Goal: Transaction & Acquisition: Purchase product/service

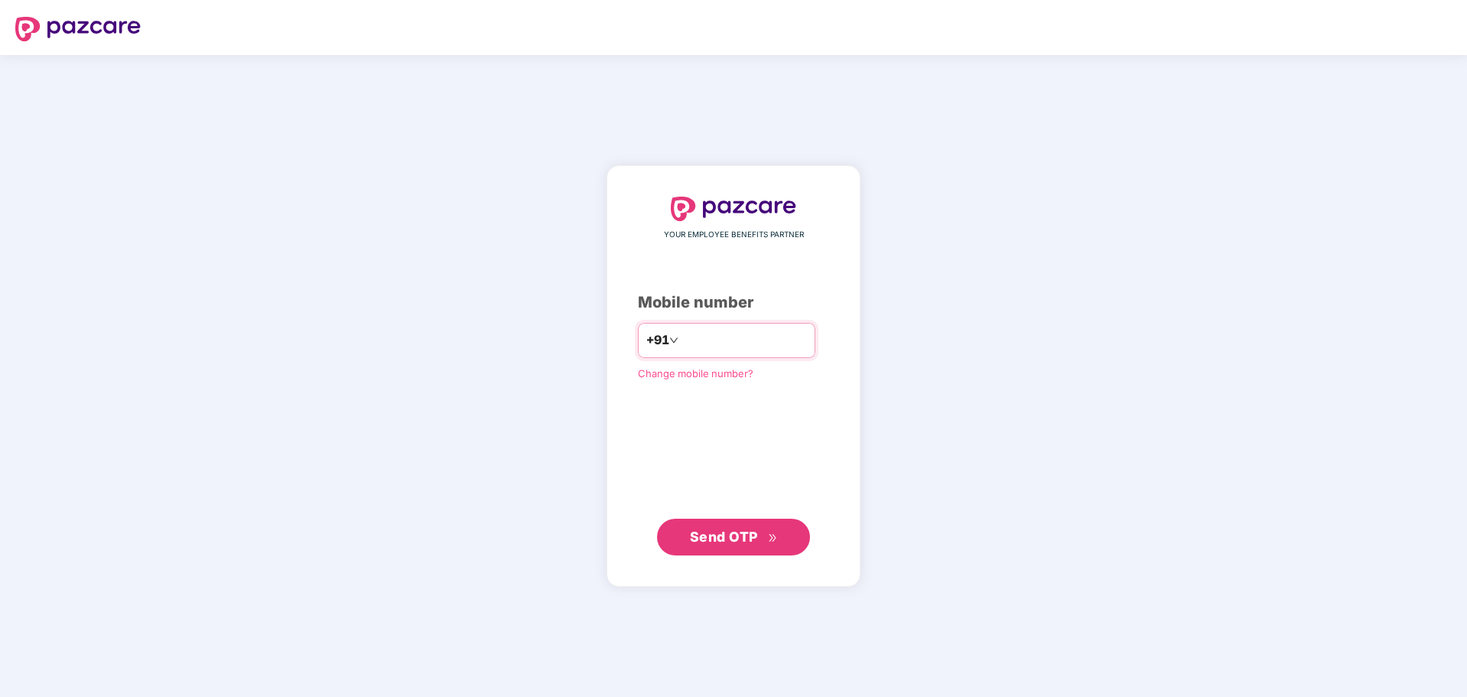
click at [691, 332] on input "number" at bounding box center [743, 340] width 125 height 24
type input "**********"
click at [728, 544] on span "Send OTP" at bounding box center [724, 536] width 68 height 16
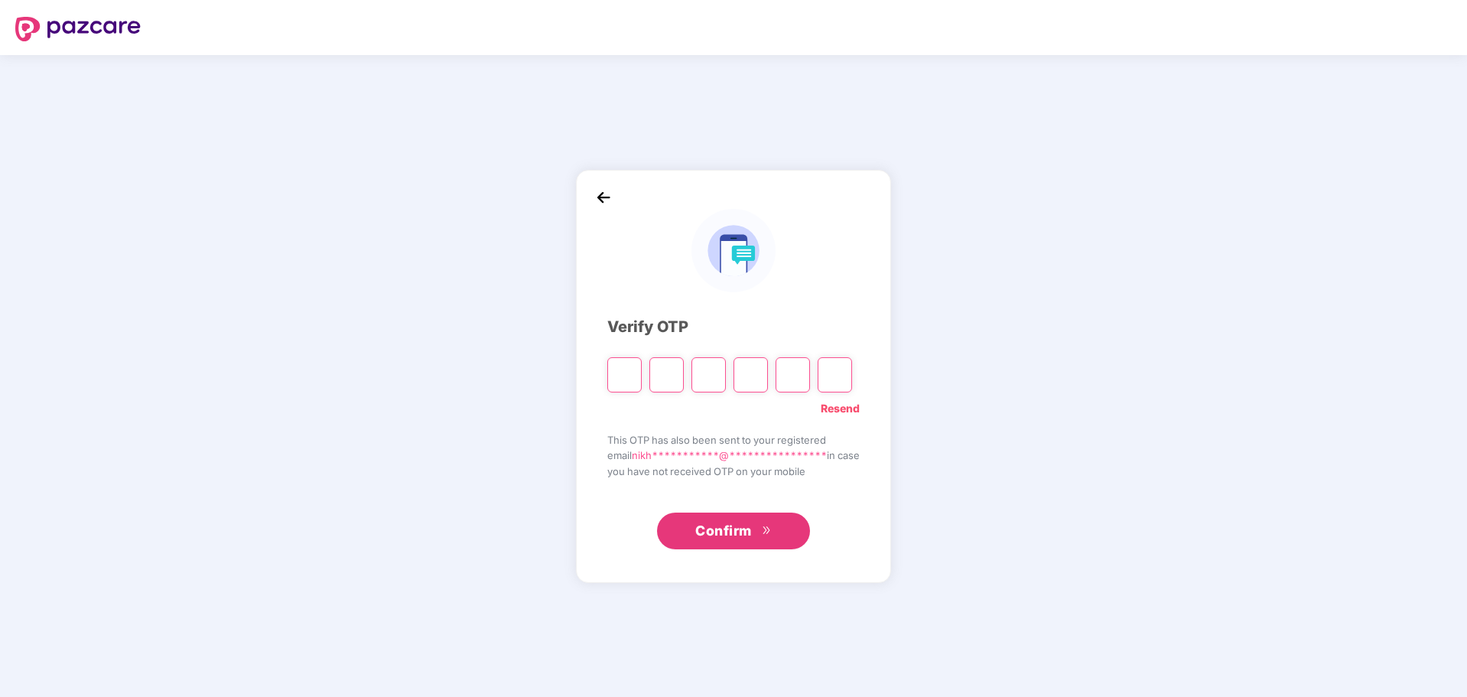
click at [626, 365] on input "Please enter verification code. Digit 1" at bounding box center [624, 374] width 34 height 35
click at [623, 379] on input "Please enter verification code. Digit 1" at bounding box center [624, 374] width 34 height 35
paste input "*"
type input "*"
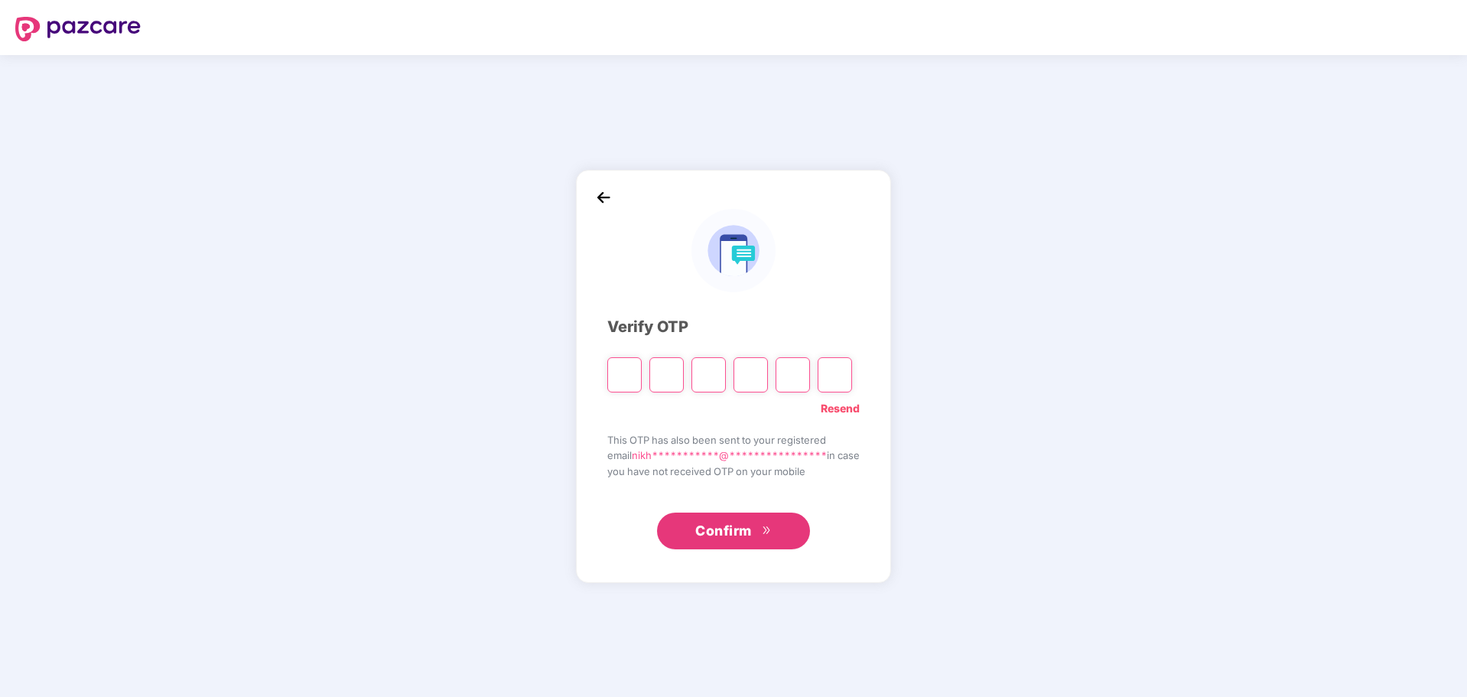
type input "*"
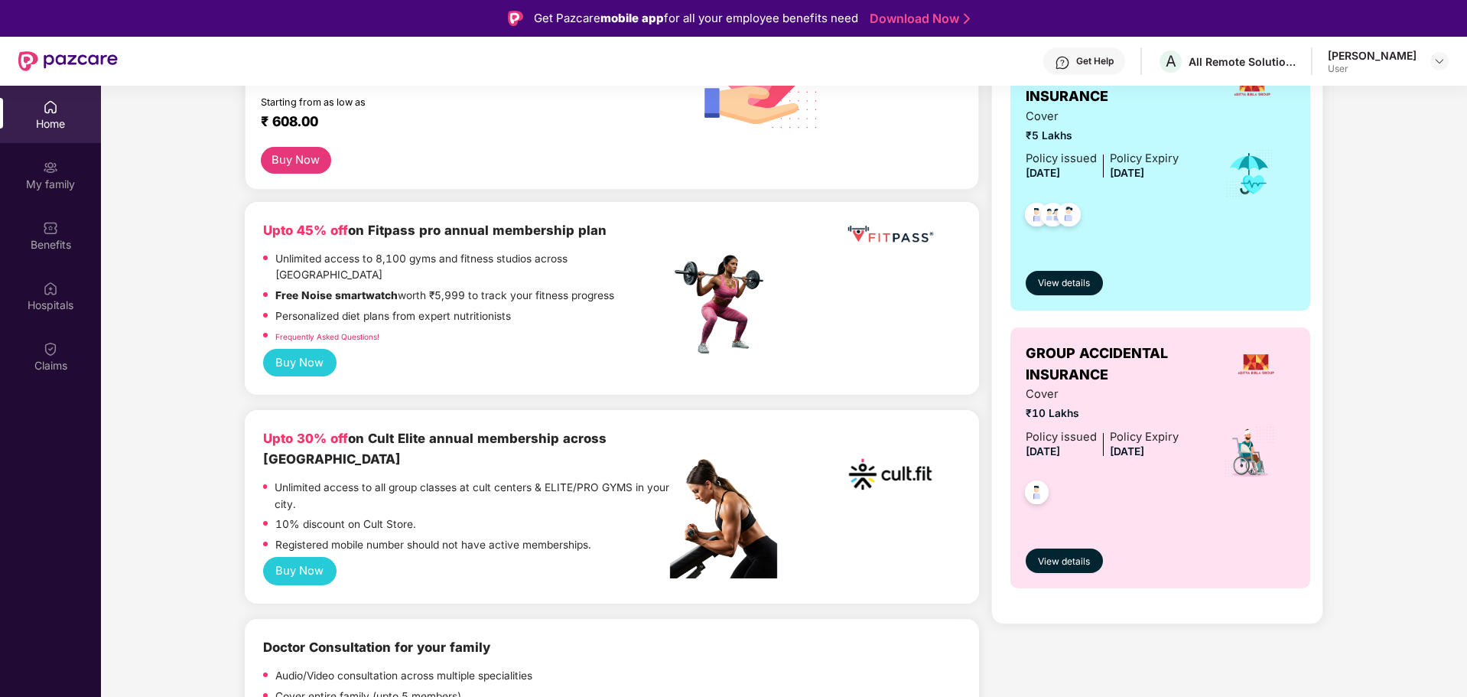
scroll to position [459, 0]
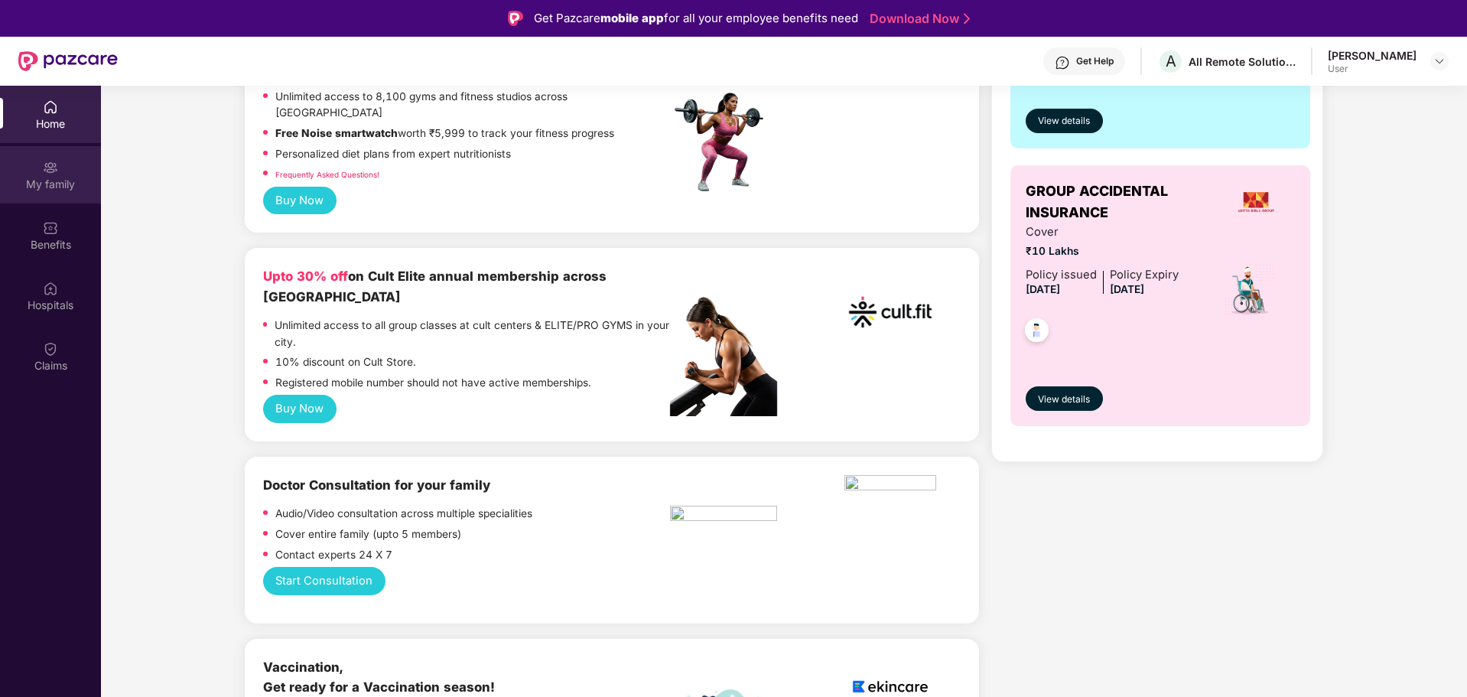
click at [64, 181] on div "My family" at bounding box center [50, 184] width 101 height 15
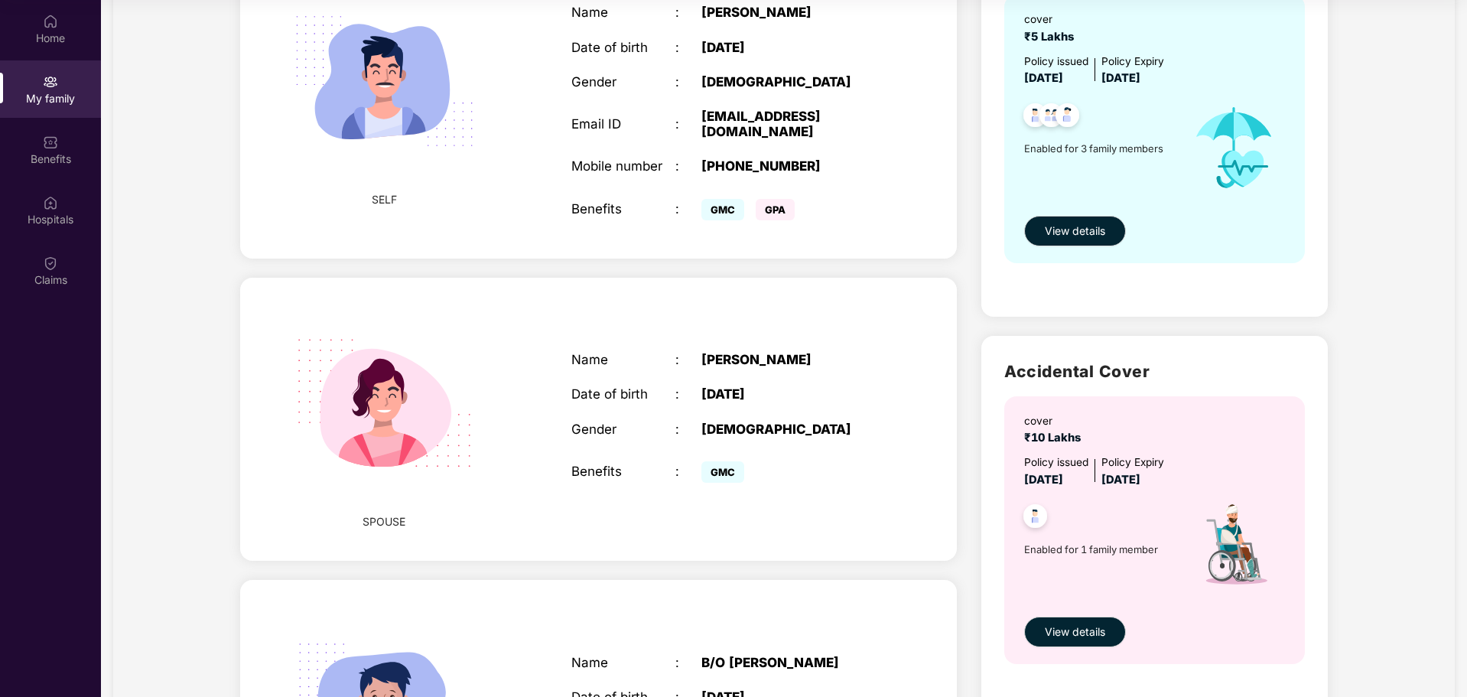
scroll to position [0, 0]
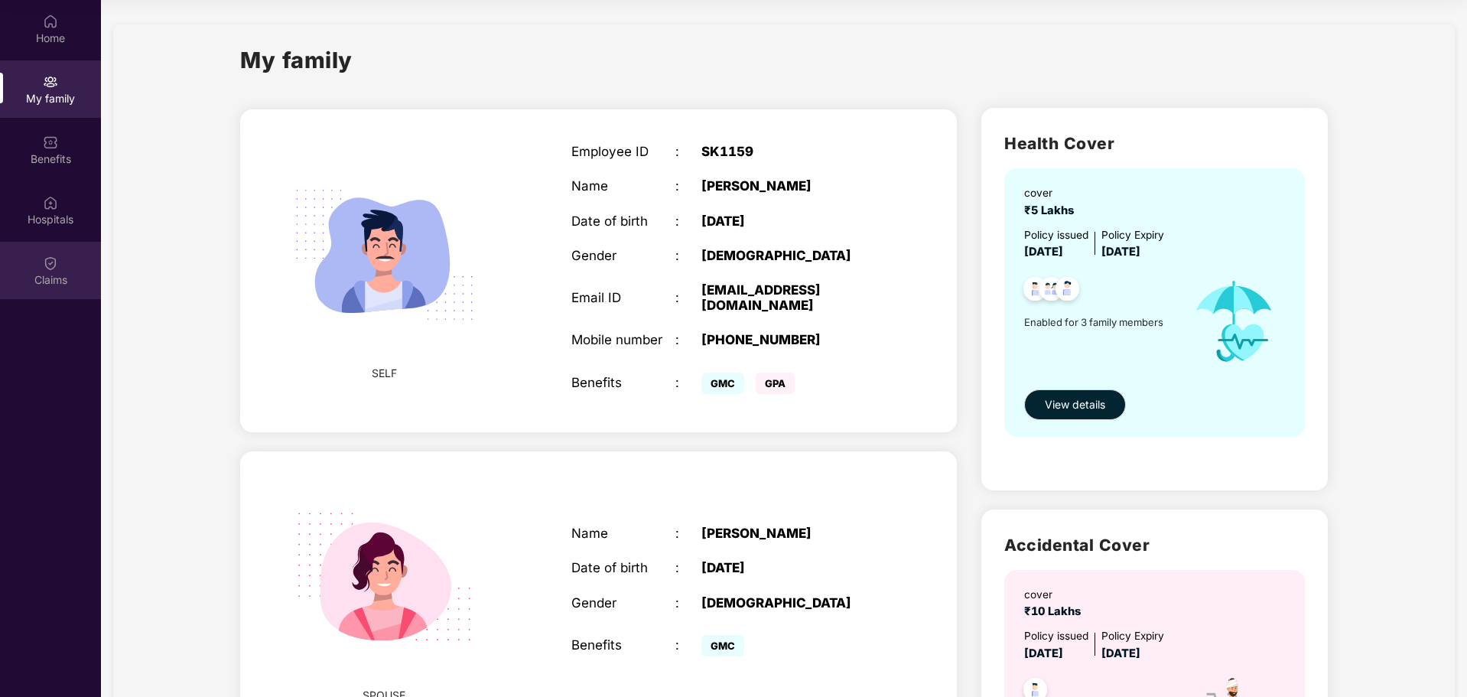
click at [45, 269] on img at bounding box center [50, 262] width 15 height 15
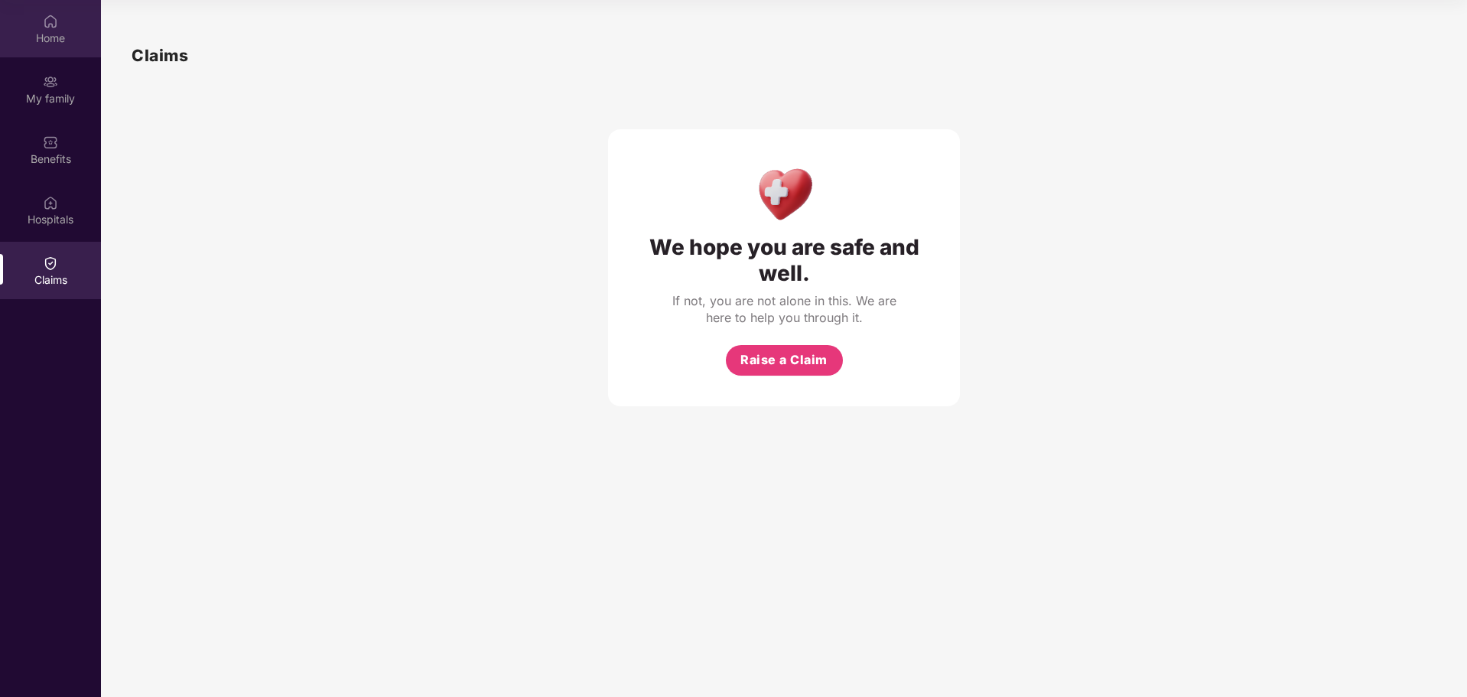
click at [58, 23] on div "Home" at bounding box center [50, 28] width 101 height 57
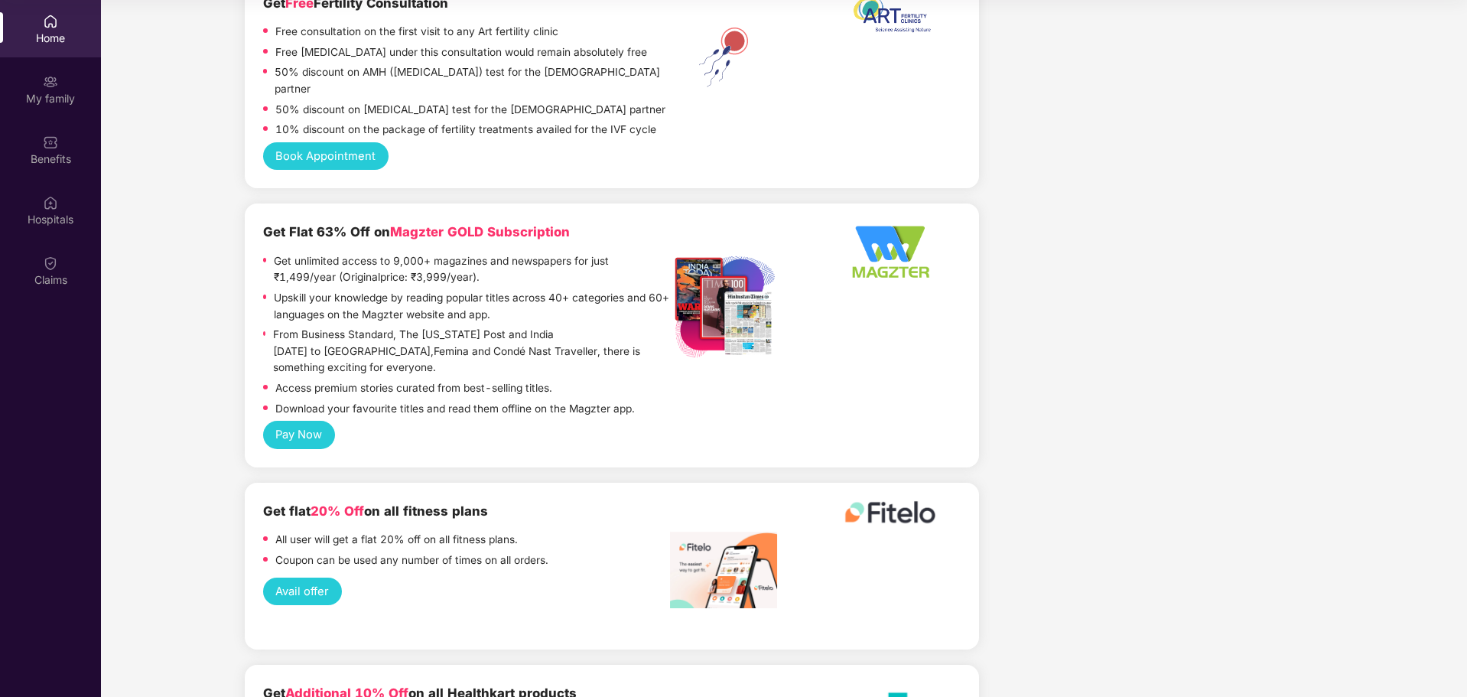
scroll to position [3216, 0]
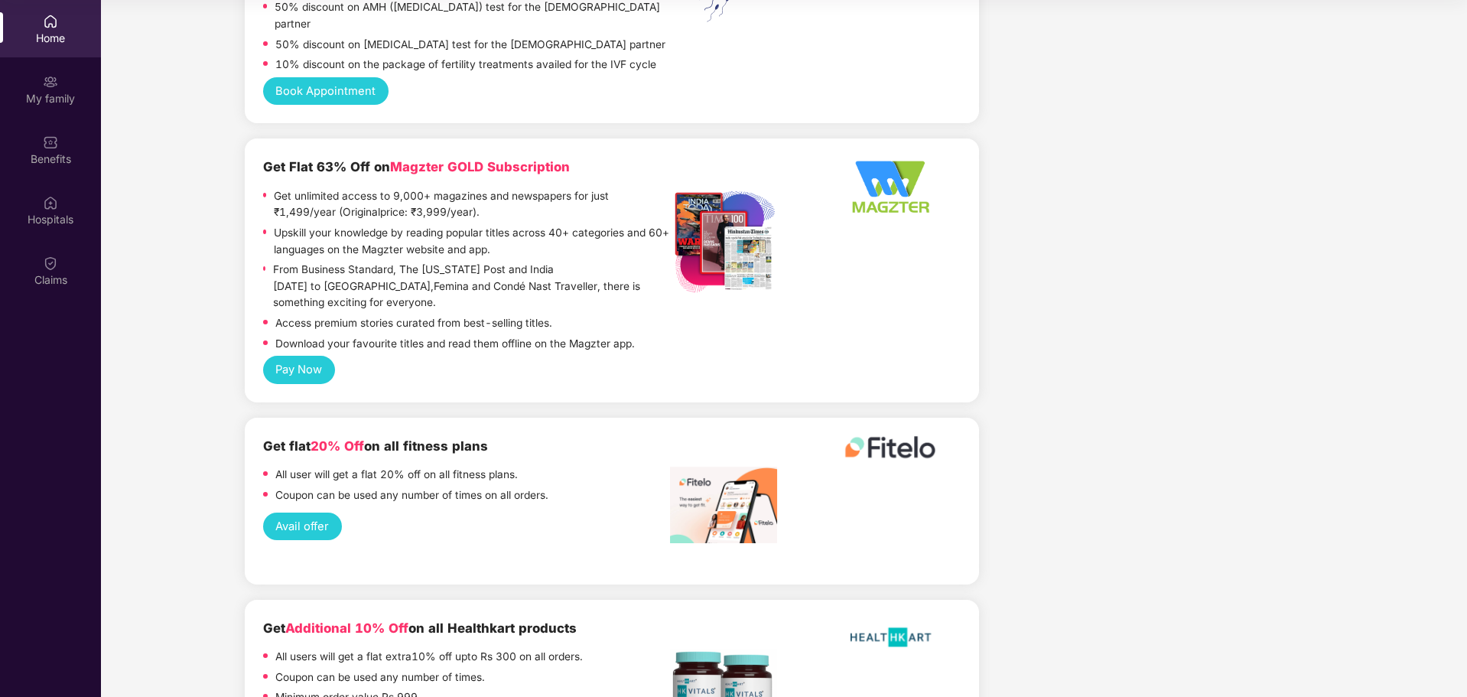
click at [58, 36] on div "Home" at bounding box center [50, 38] width 101 height 15
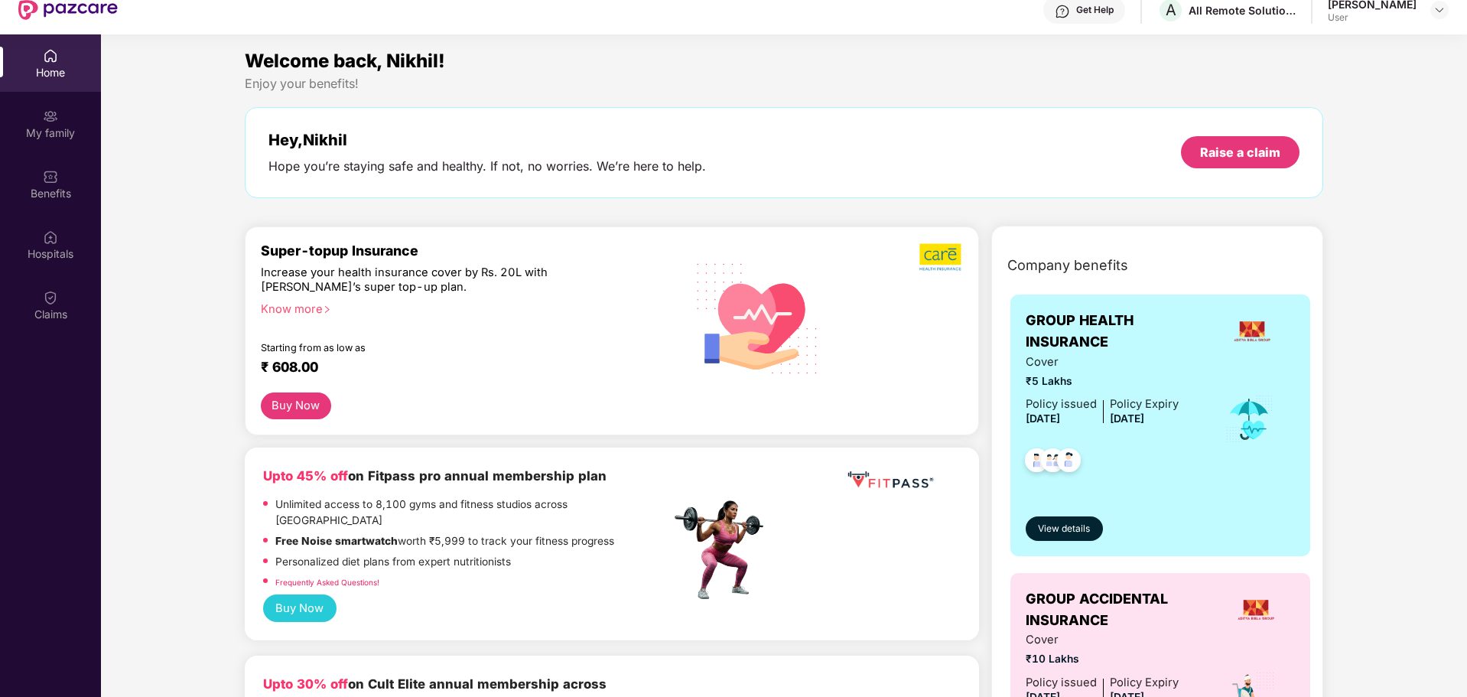
scroll to position [0, 0]
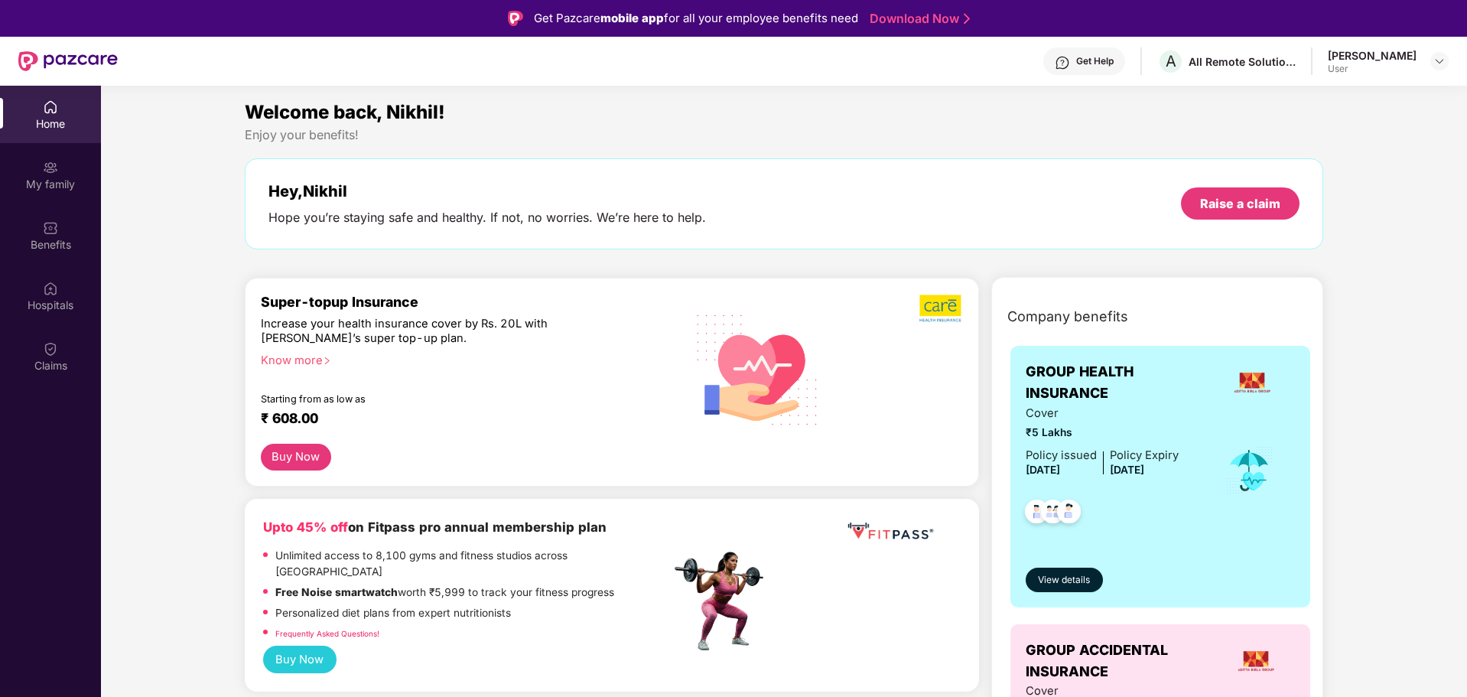
click at [1076, 57] on div "Get Help" at bounding box center [1094, 61] width 37 height 12
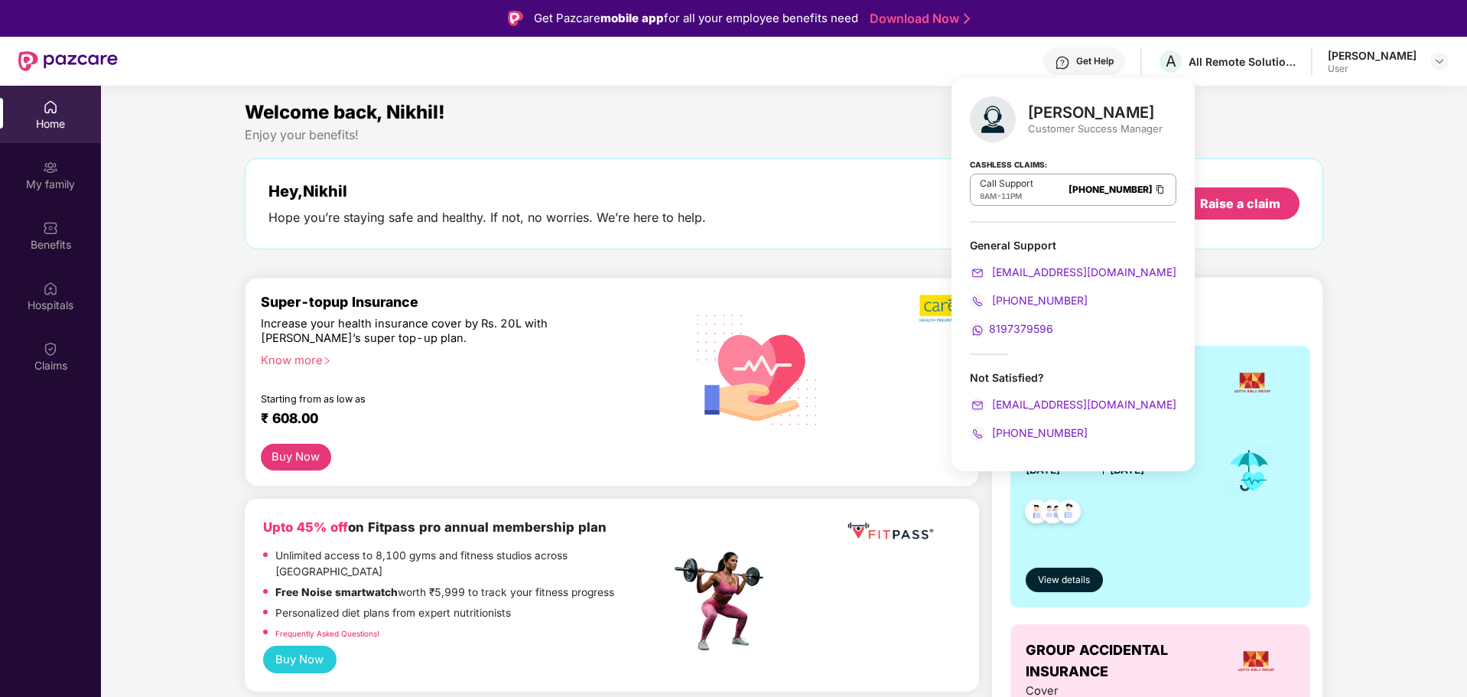
click at [1294, 262] on div "Welcome back, Nikhil! Enjoy your benefits! Hey, Nikhil Hope you’re staying safe…" at bounding box center [784, 181] width 1091 height 167
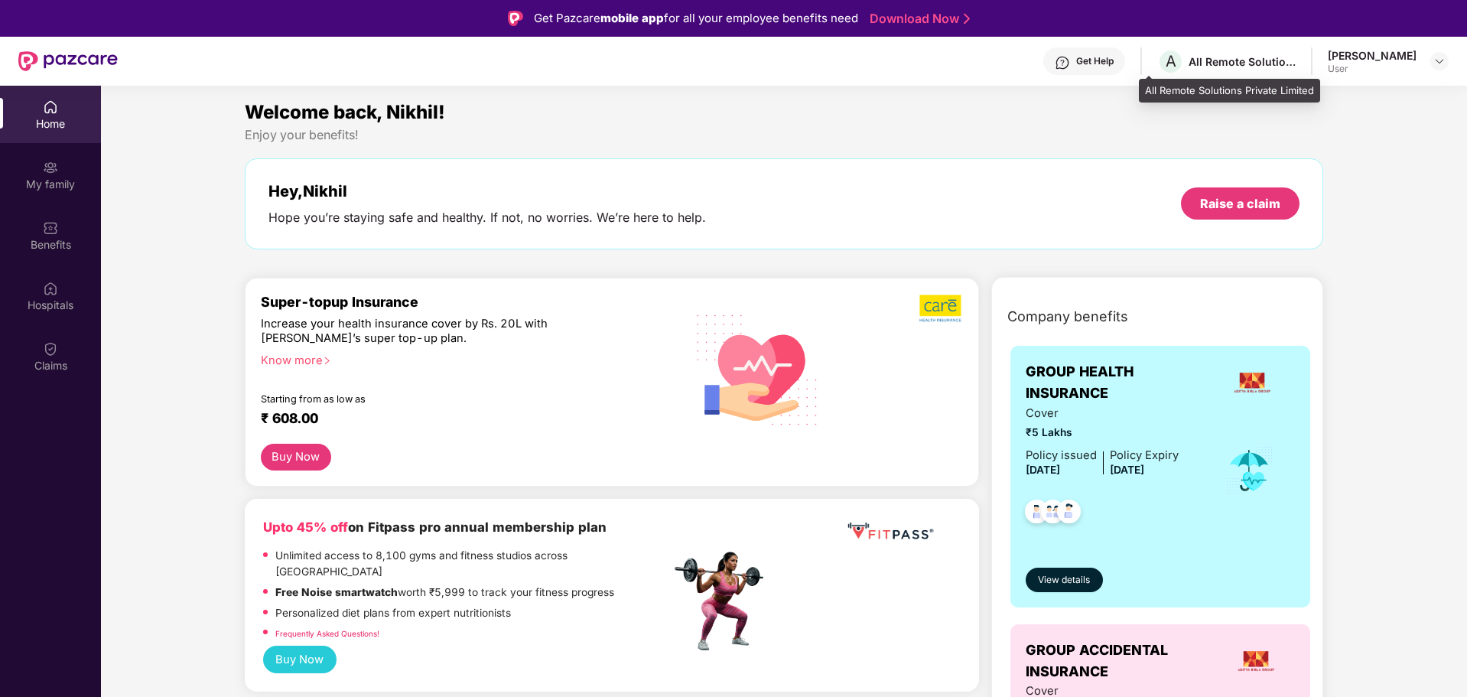
click at [1219, 53] on div "A All Remote Solutions Private Limited" at bounding box center [1226, 61] width 138 height 27
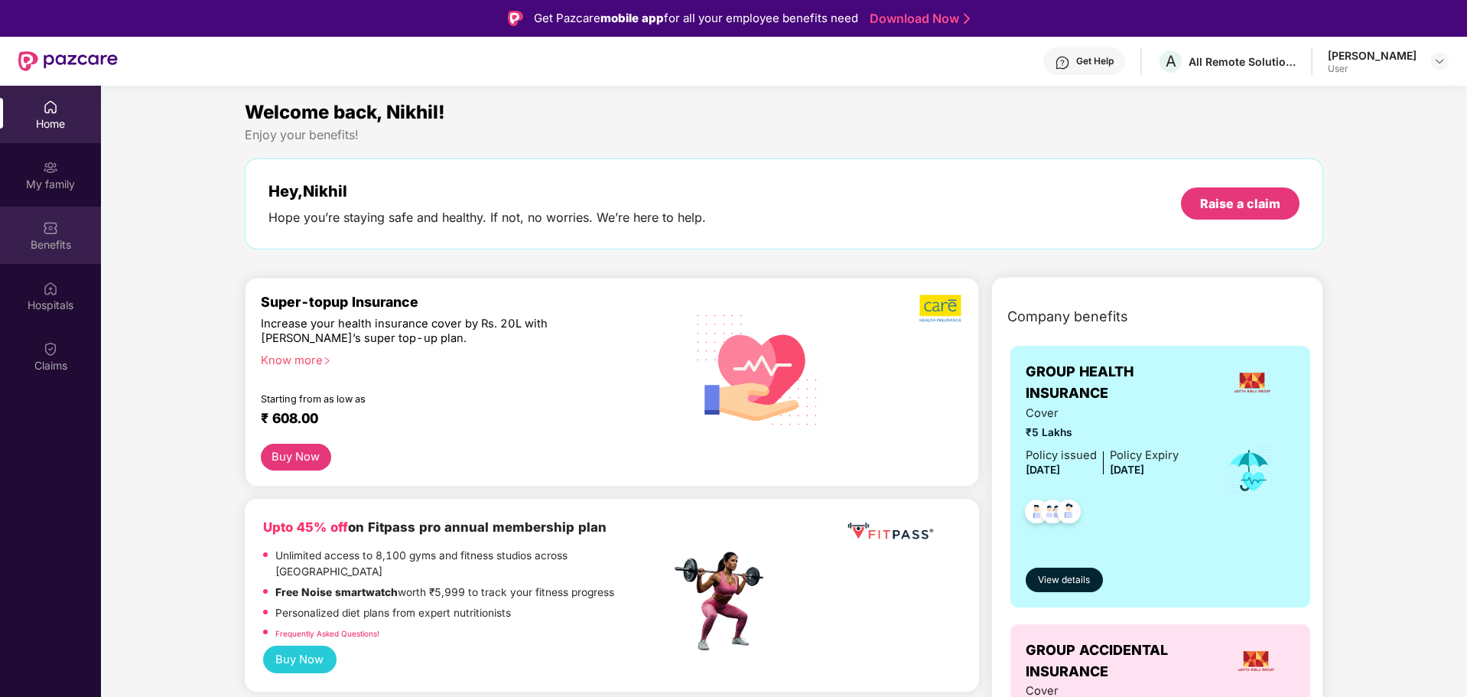
click at [54, 239] on div "Benefits" at bounding box center [50, 244] width 101 height 15
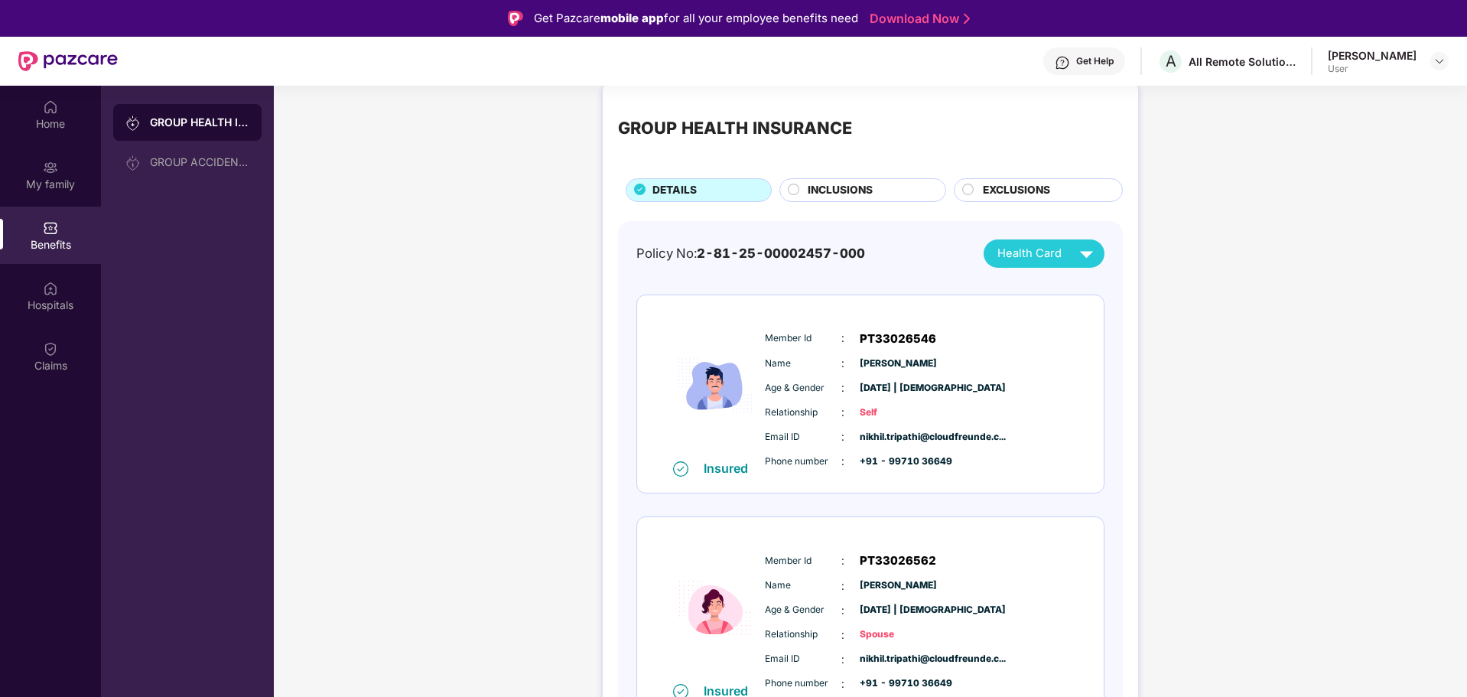
scroll to position [76, 0]
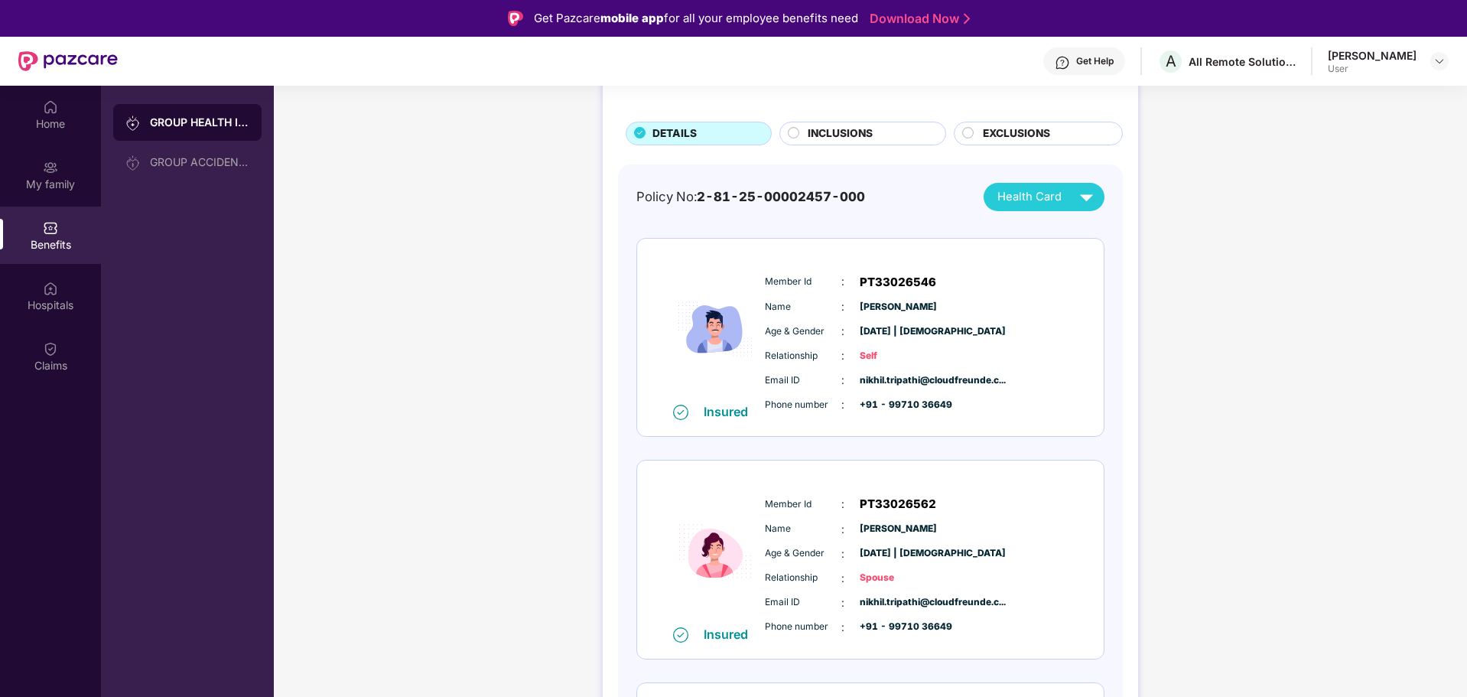
click at [717, 310] on img at bounding box center [715, 329] width 92 height 149
click at [829, 132] on span "INCLUSIONS" at bounding box center [840, 133] width 65 height 17
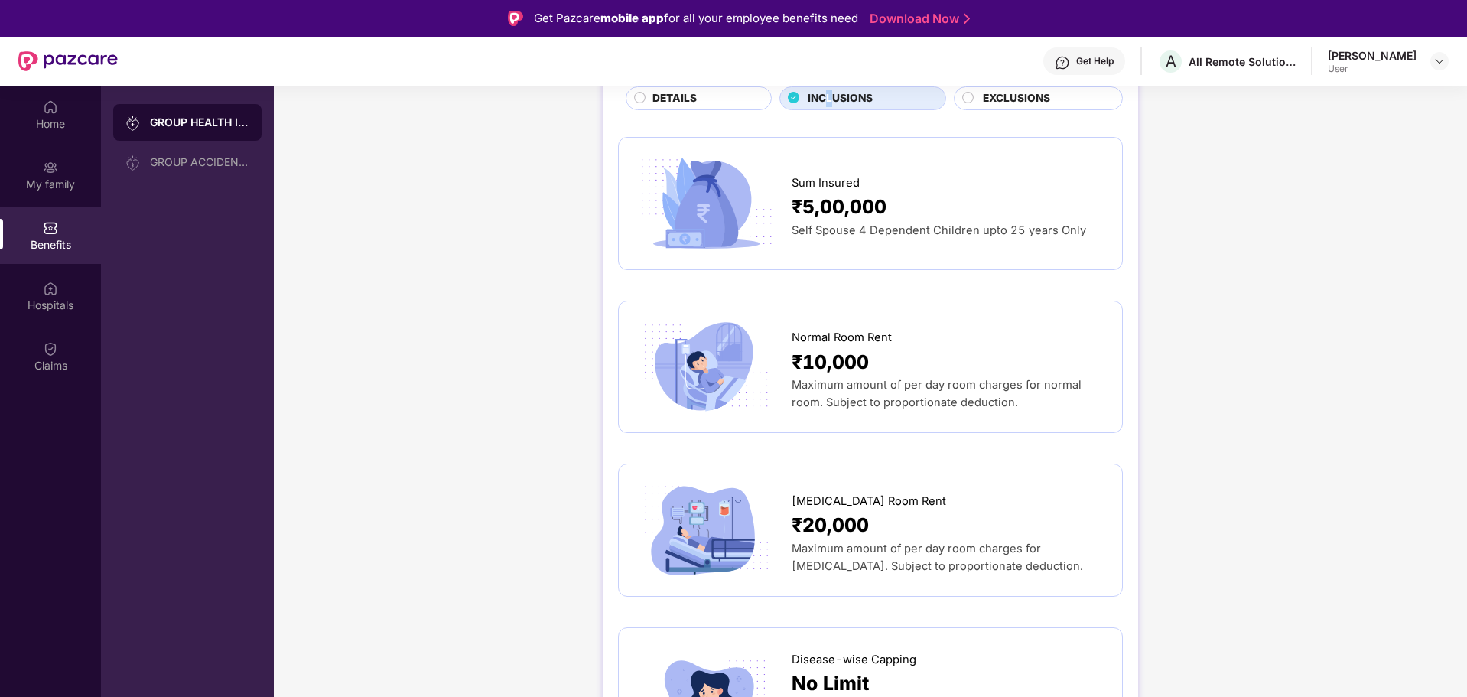
scroll to position [0, 0]
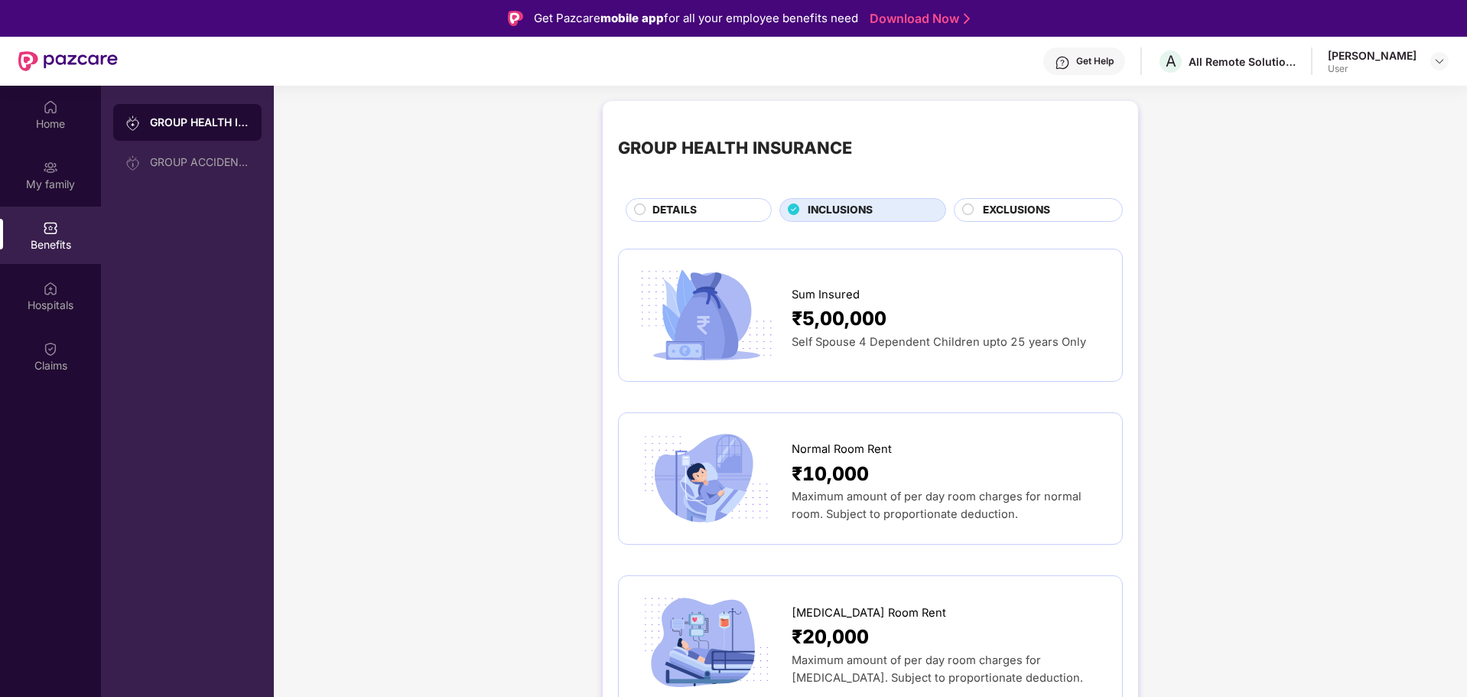
click at [996, 206] on span "EXCLUSIONS" at bounding box center [1016, 210] width 67 height 17
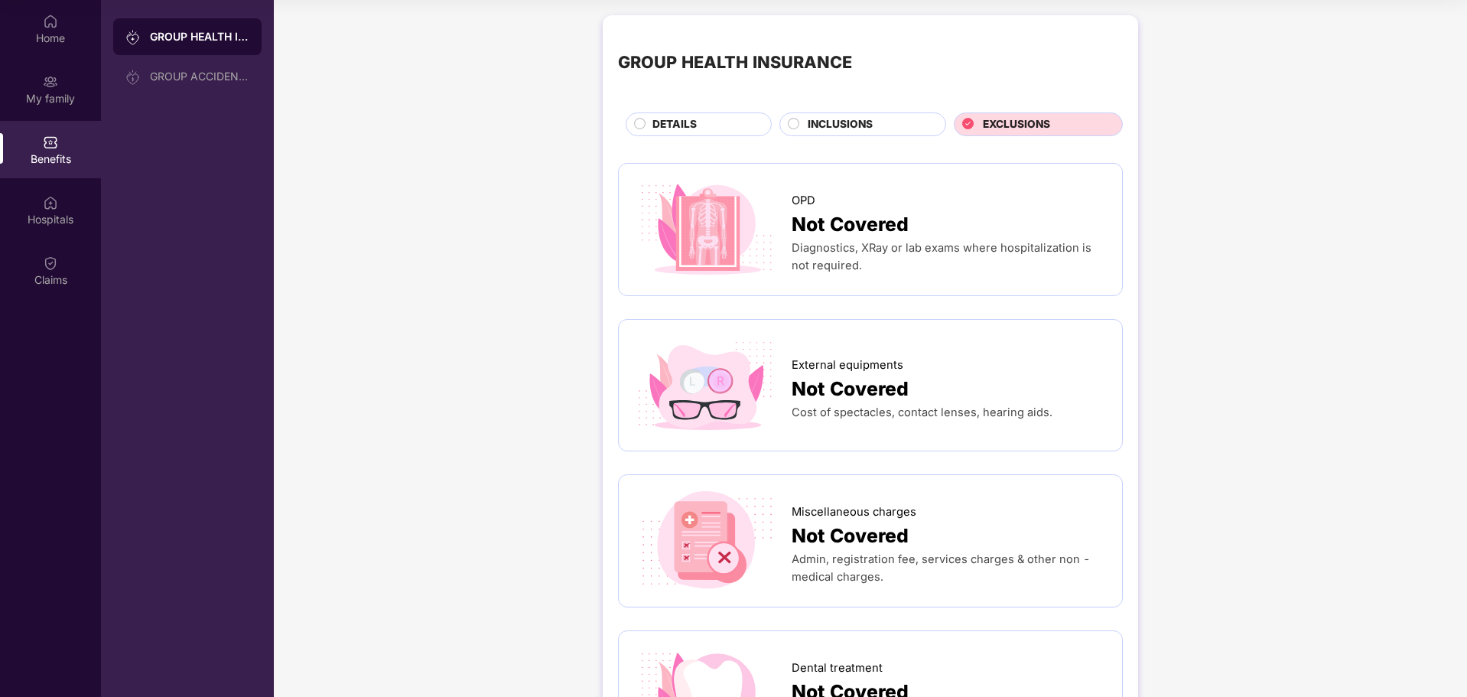
click at [698, 129] on div "DETAILS" at bounding box center [704, 125] width 119 height 19
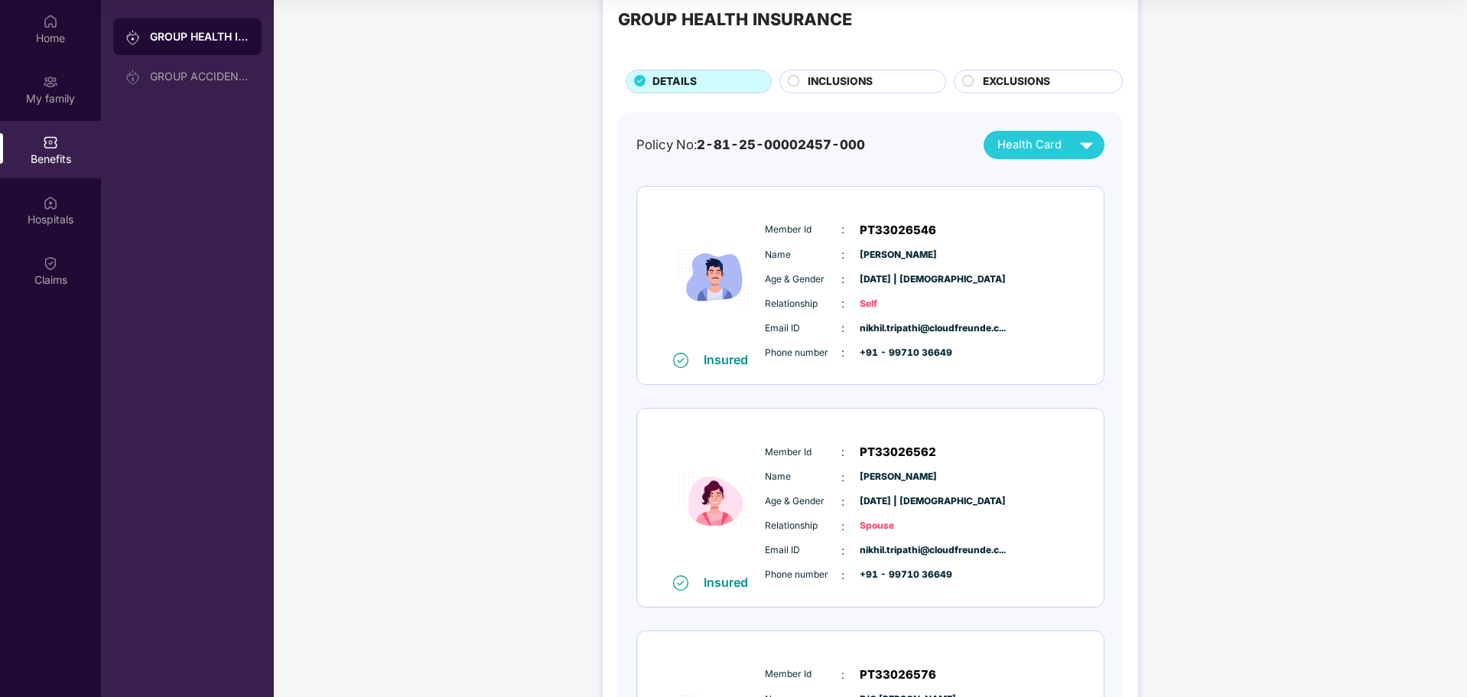
scroll to position [76, 0]
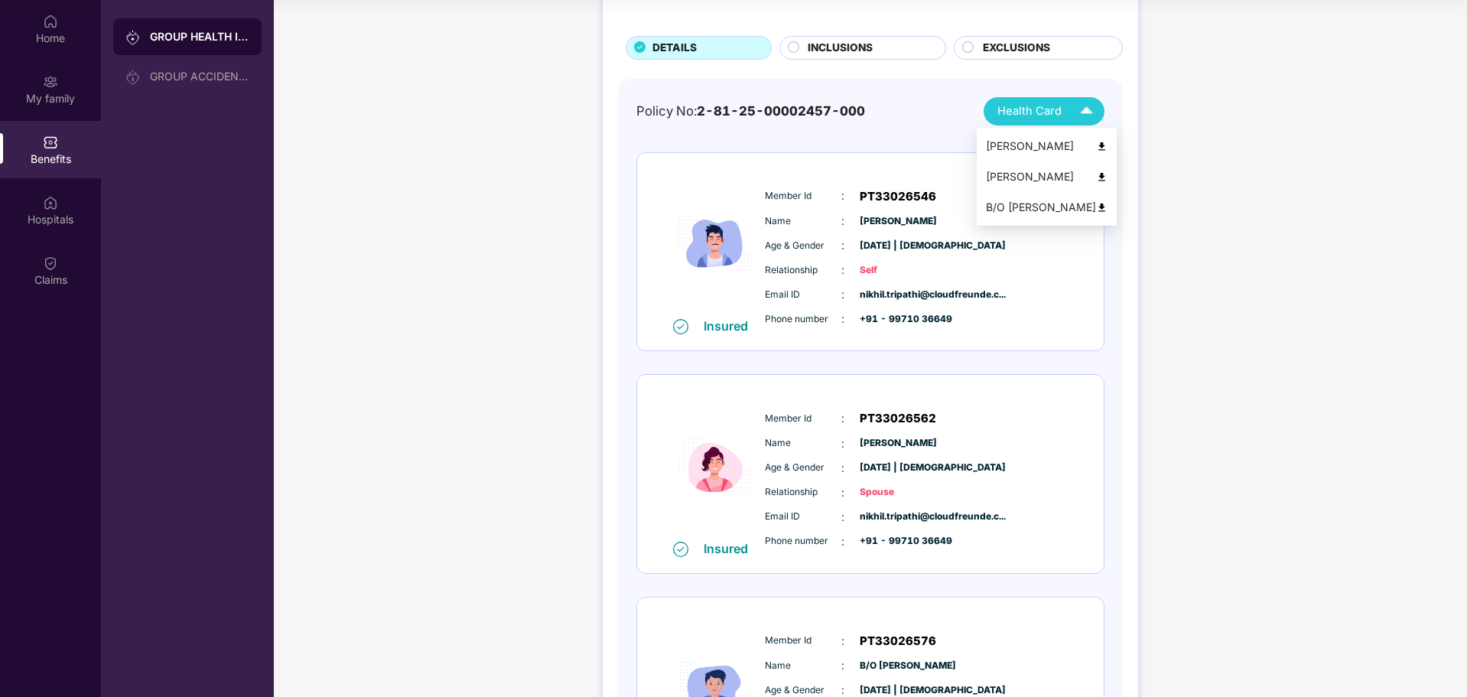
click at [1026, 153] on div "Nikhil Kumar Tripathi" at bounding box center [1047, 146] width 122 height 17
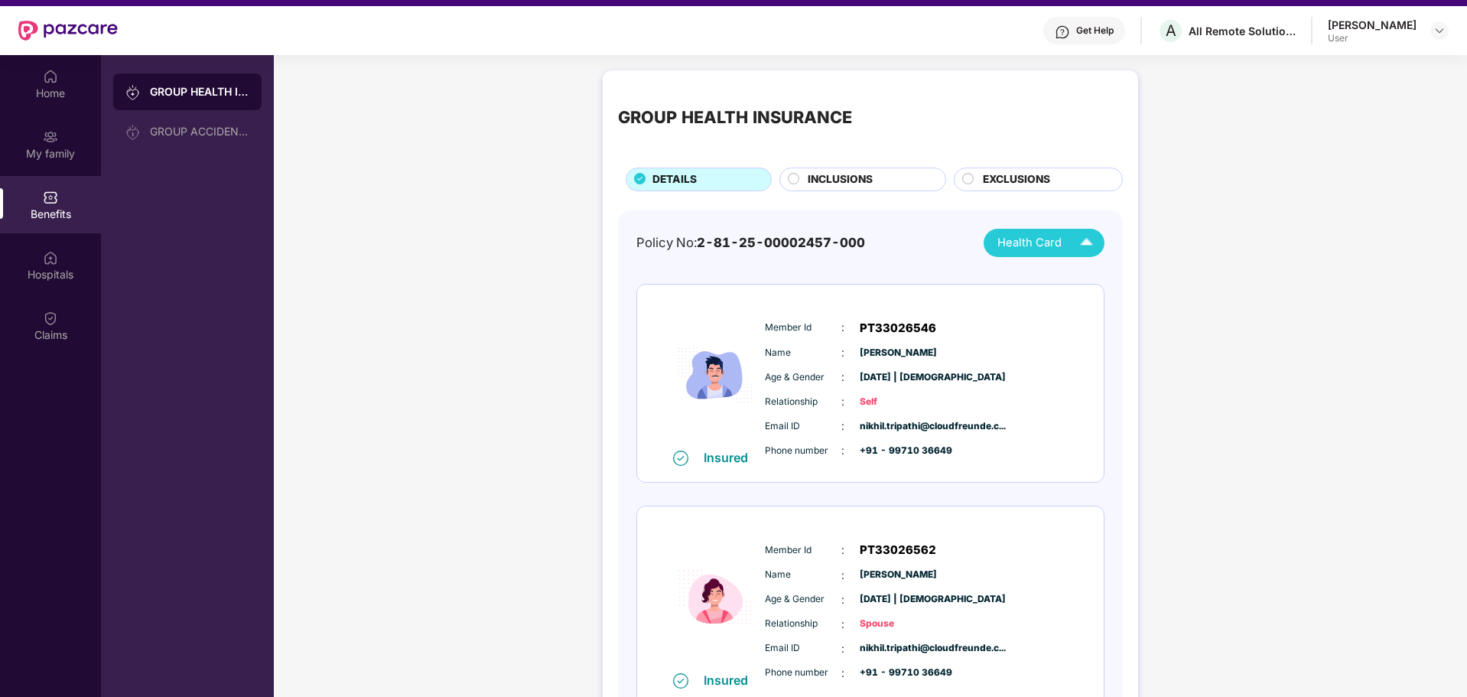
scroll to position [0, 0]
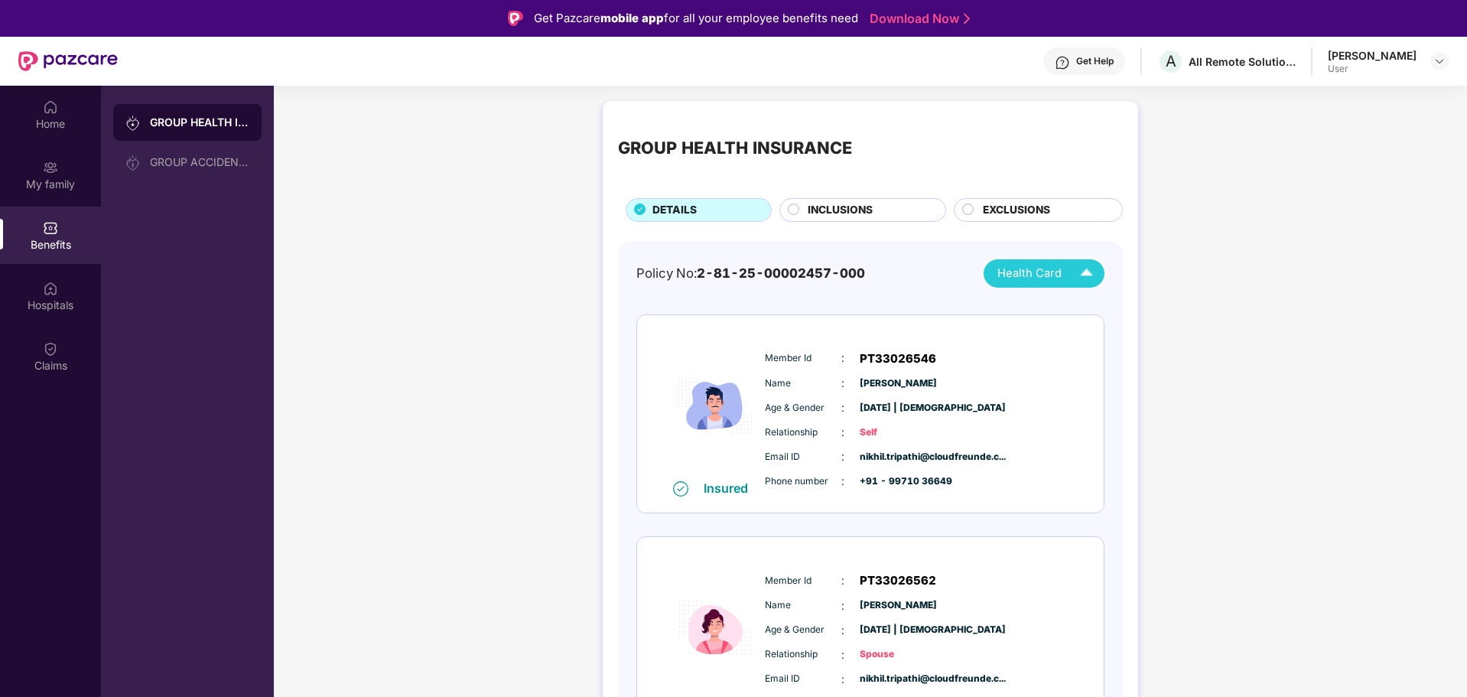
click at [857, 208] on span "INCLUSIONS" at bounding box center [840, 210] width 65 height 17
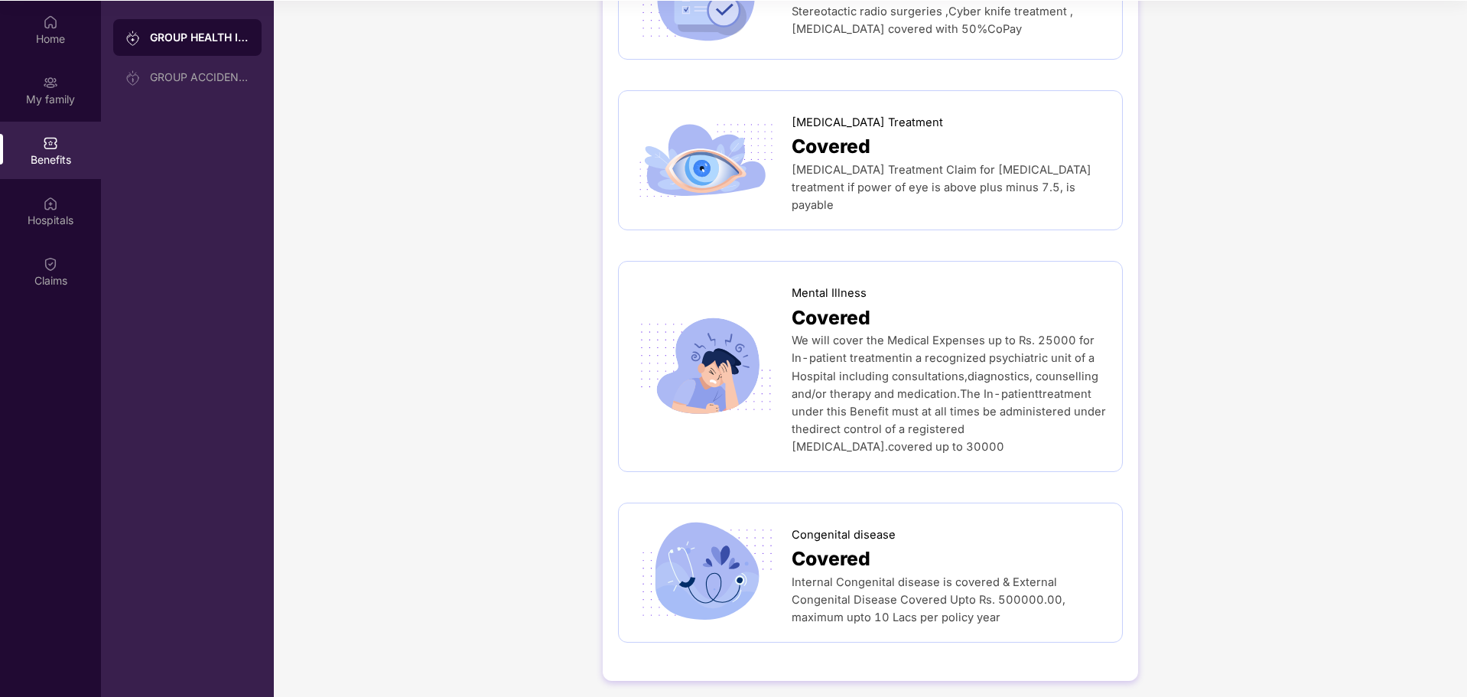
scroll to position [86, 0]
click at [79, 27] on div "Home" at bounding box center [50, 28] width 101 height 57
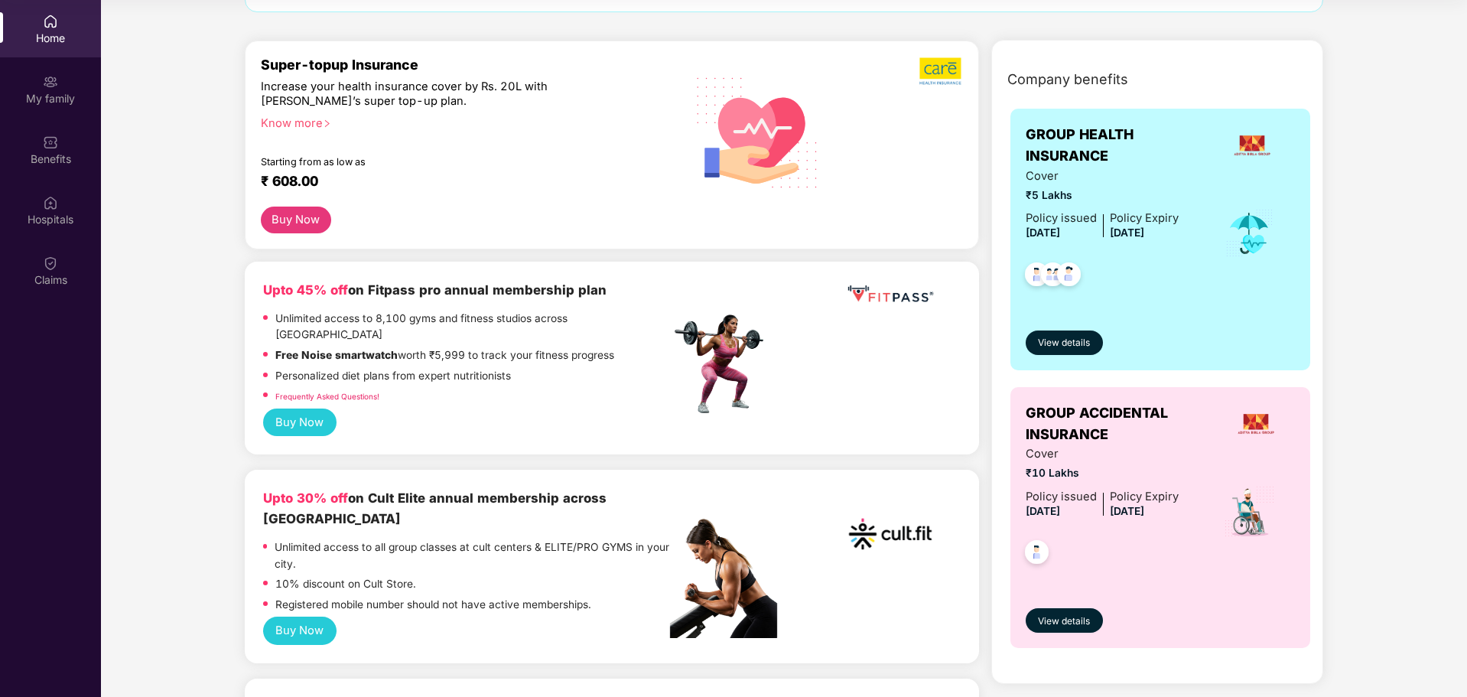
scroll to position [153, 0]
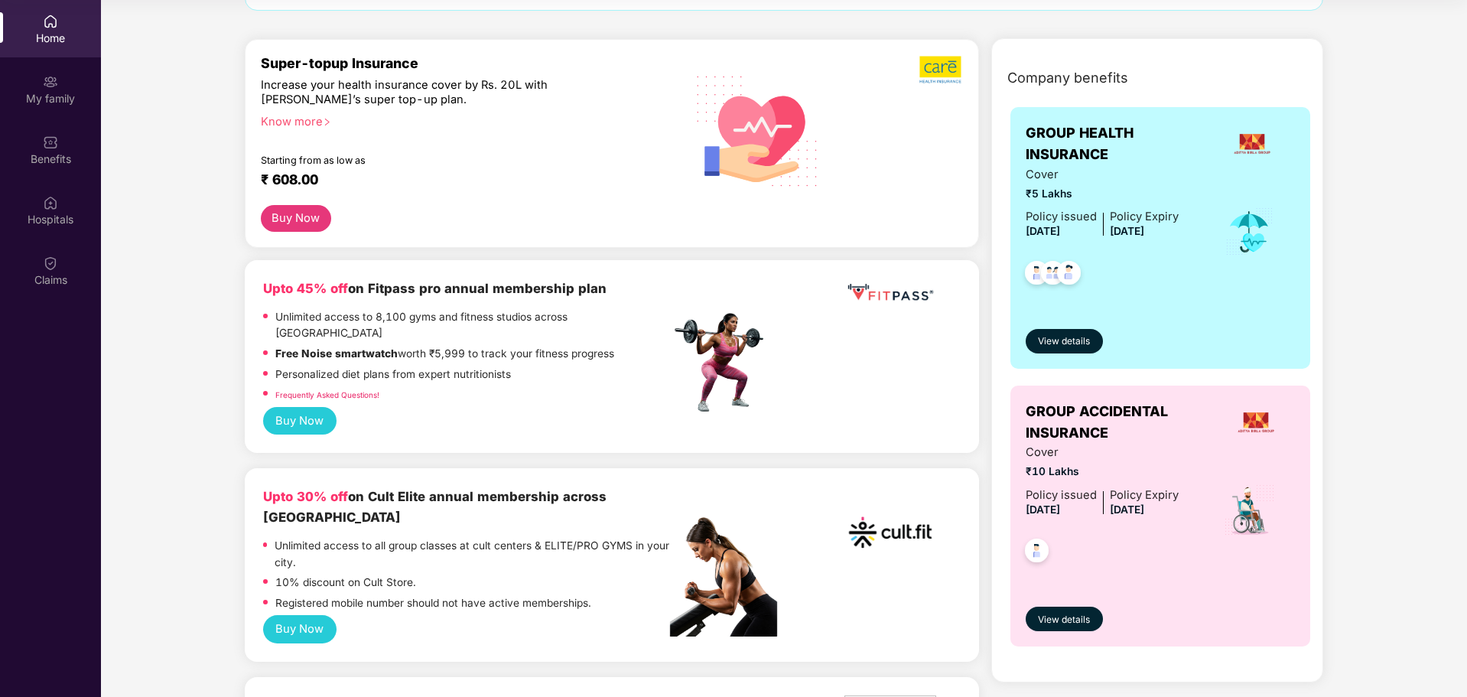
click at [868, 289] on img at bounding box center [890, 292] width 92 height 28
click at [316, 407] on button "Buy Now" at bounding box center [299, 421] width 73 height 28
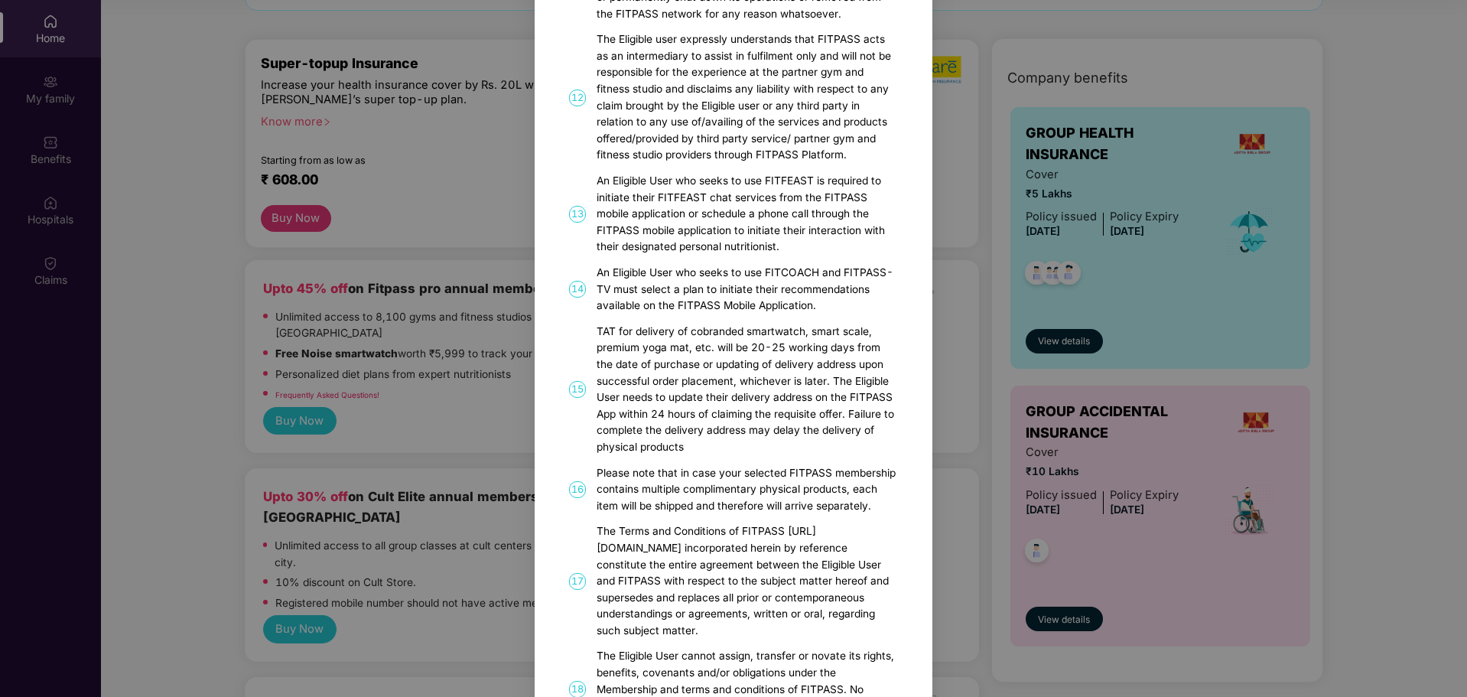
scroll to position [934, 0]
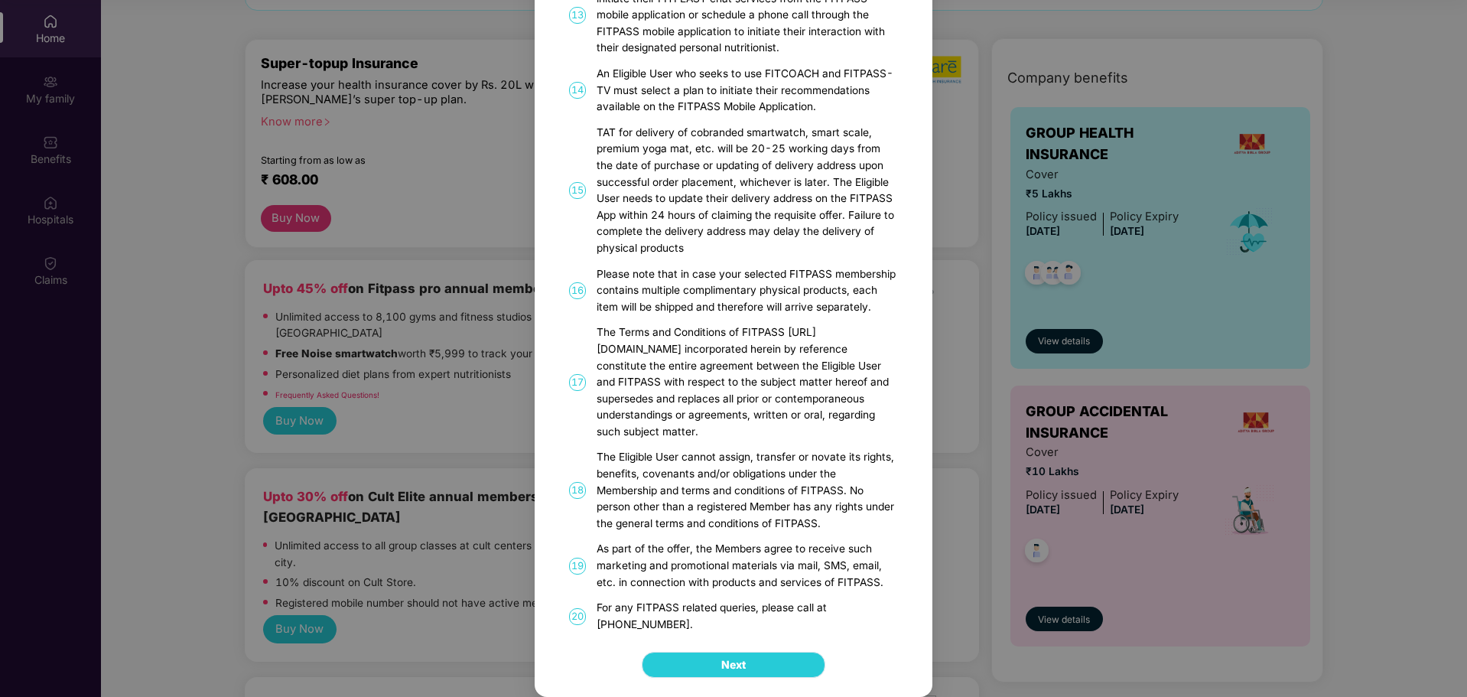
click at [751, 668] on button "Next" at bounding box center [734, 665] width 184 height 26
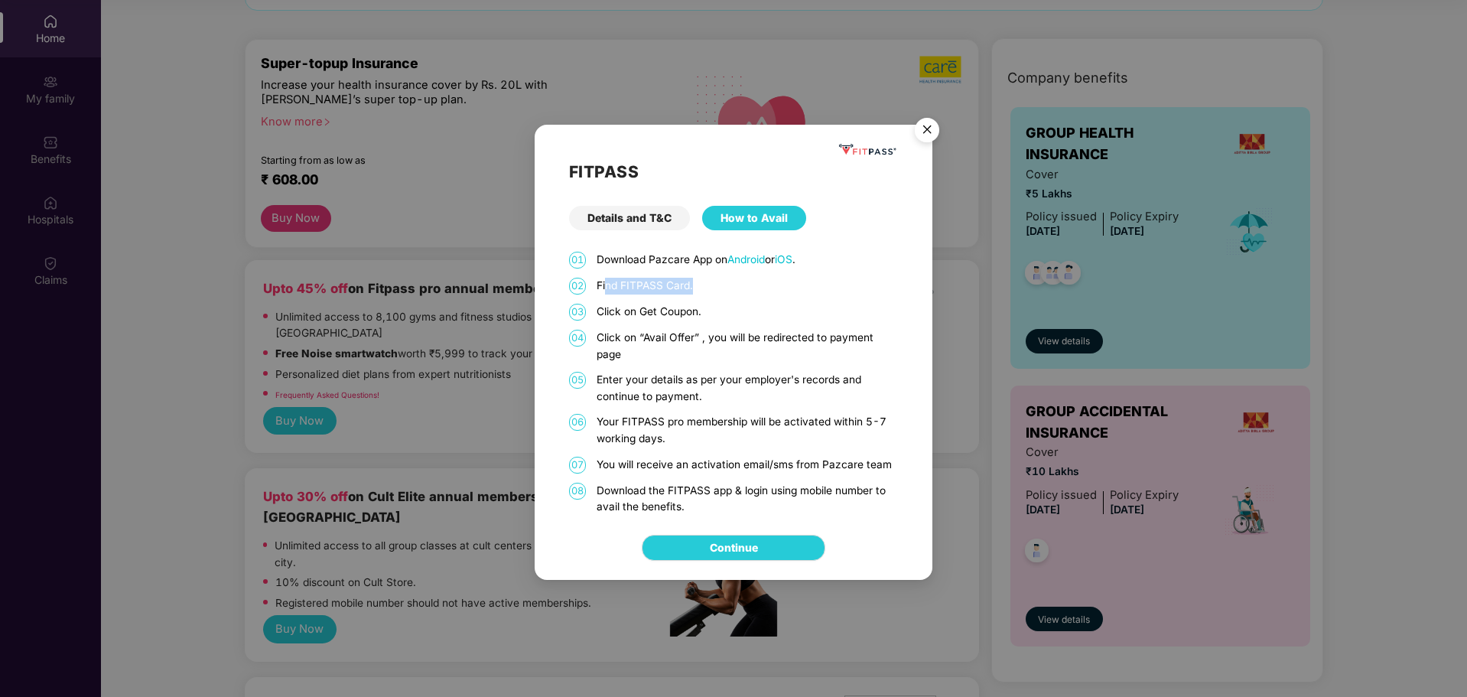
drag, startPoint x: 640, startPoint y: 288, endPoint x: 710, endPoint y: 286, distance: 70.4
click at [710, 286] on p "Find FITPASS Card." at bounding box center [747, 286] width 301 height 17
click at [706, 284] on p "Find FITPASS Card." at bounding box center [747, 286] width 301 height 17
click at [748, 543] on link "Continue" at bounding box center [734, 547] width 48 height 17
